Goal: Information Seeking & Learning: Learn about a topic

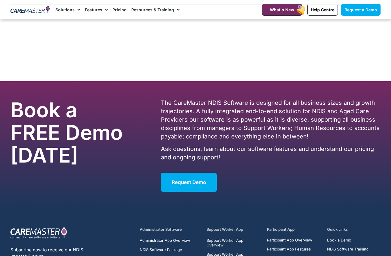
scroll to position [3526, 0]
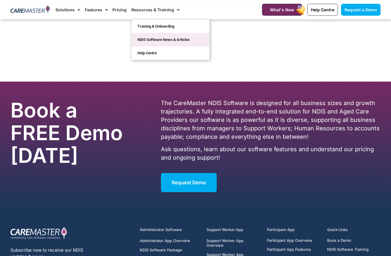
click at [154, 42] on link "NDIS Software News & Articles" at bounding box center [171, 39] width 78 height 13
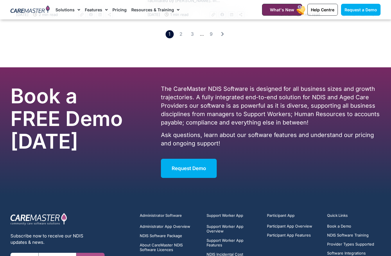
scroll to position [1122, 0]
